Goal: Task Accomplishment & Management: Manage account settings

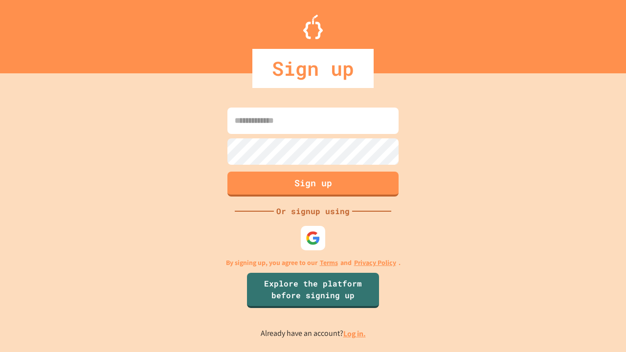
click at [355, 333] on link "Log in." at bounding box center [354, 333] width 22 height 10
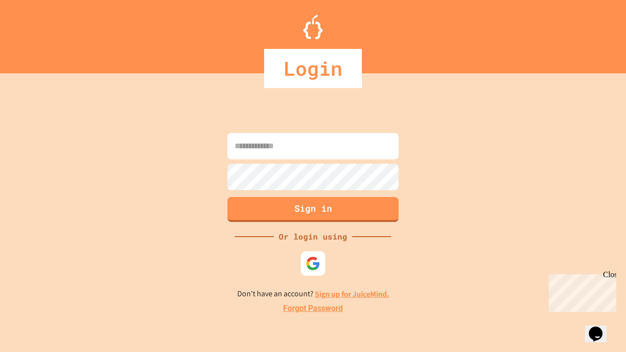
type input "*****"
